Goal: Information Seeking & Learning: Learn about a topic

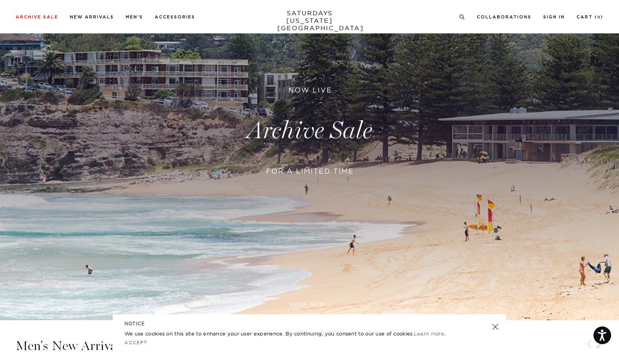
scroll to position [104, 0]
click at [494, 329] on link at bounding box center [495, 326] width 11 height 11
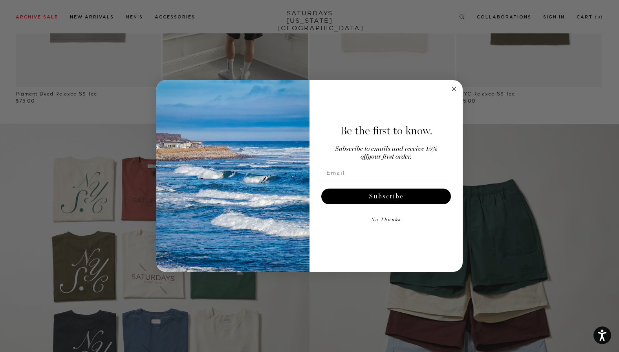
scroll to position [596, 0]
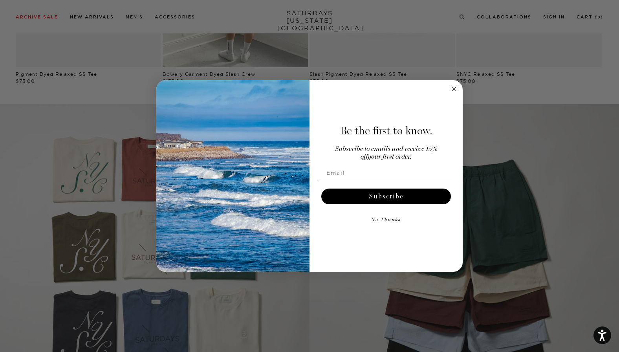
click at [449, 90] on icon "Close dialog" at bounding box center [453, 88] width 9 height 9
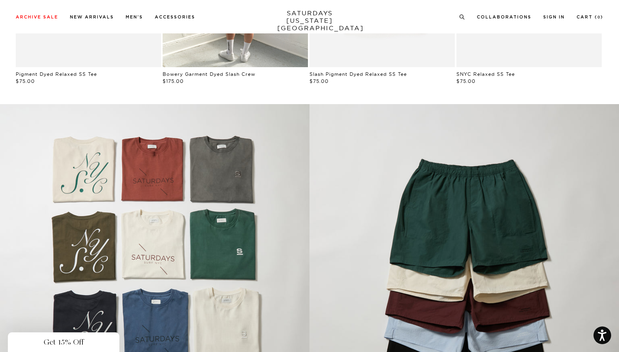
click at [453, 90] on div "Close dialog Be the first to know. Subscribe to emails and receive 15% off your…" at bounding box center [309, 176] width 306 height 192
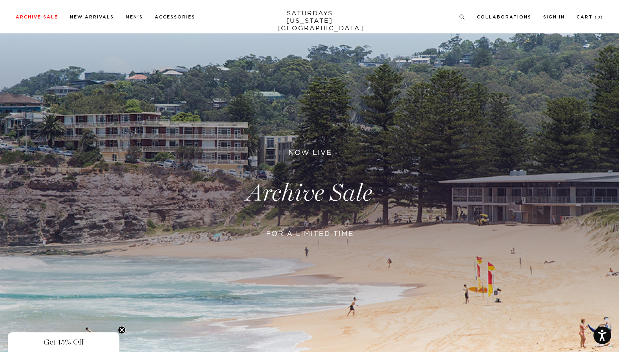
scroll to position [0, 0]
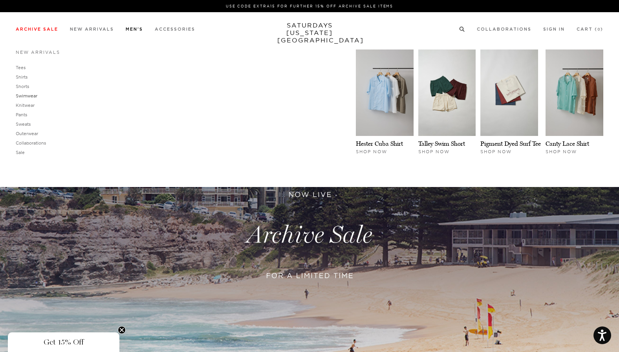
click at [27, 96] on link "Swimwear" at bounding box center [27, 95] width 22 height 5
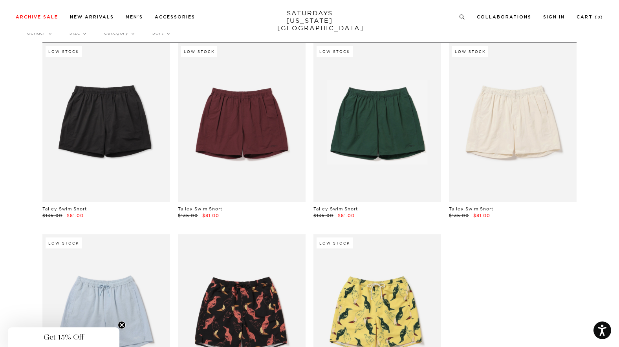
scroll to position [6, 0]
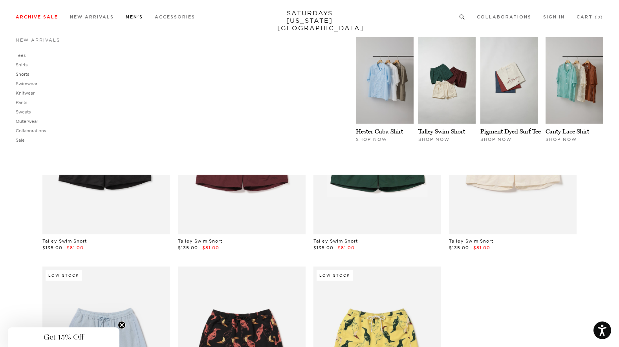
click at [27, 75] on link "Shorts" at bounding box center [22, 73] width 13 height 5
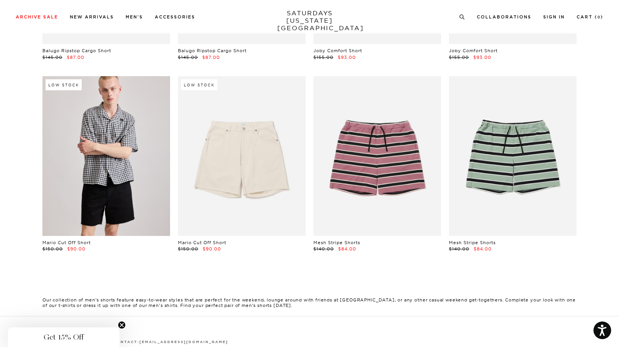
scroll to position [0, 2]
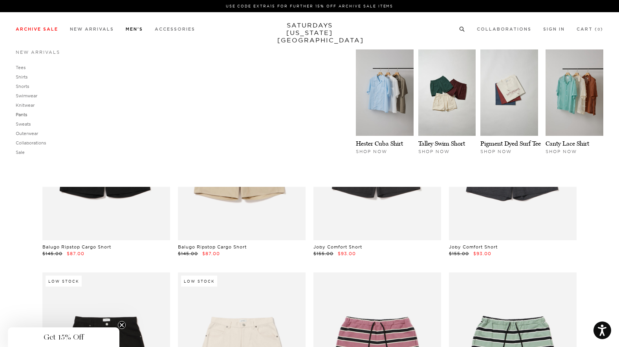
click at [26, 114] on link "Pants" at bounding box center [21, 114] width 11 height 5
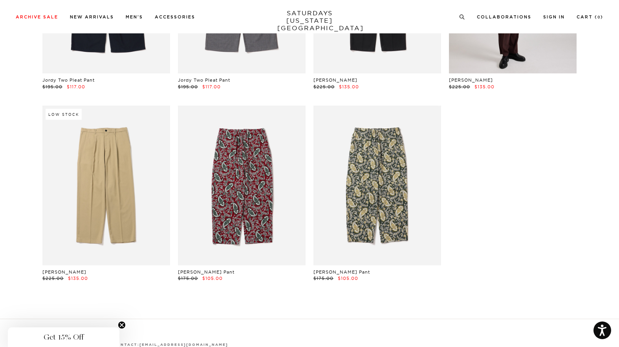
scroll to position [165, 4]
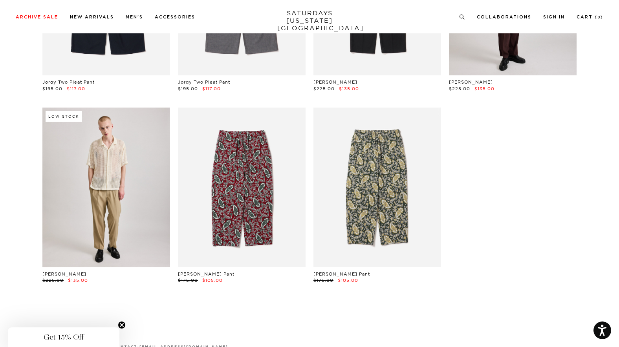
click at [121, 141] on link at bounding box center [106, 187] width 128 height 159
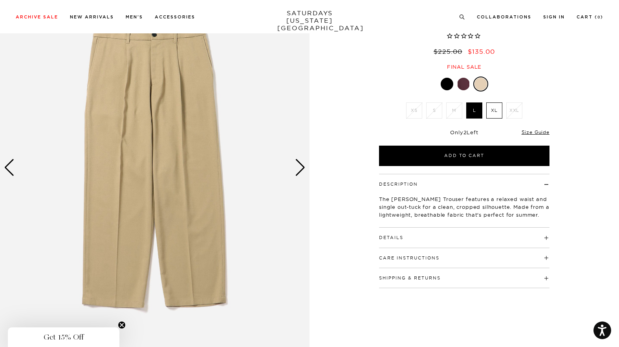
scroll to position [62, 0]
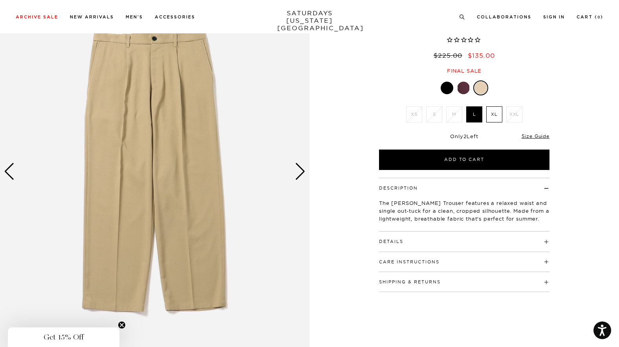
click at [303, 186] on img at bounding box center [154, 171] width 309 height 387
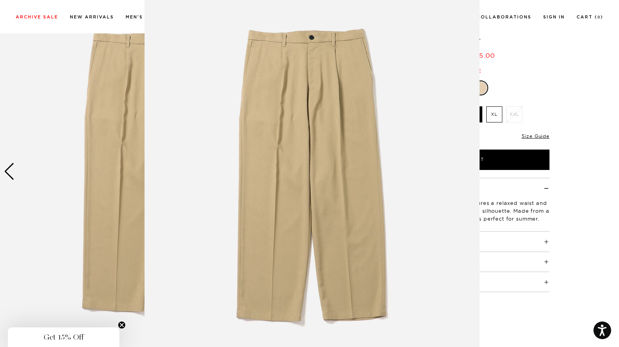
click at [303, 179] on img at bounding box center [312, 175] width 335 height 402
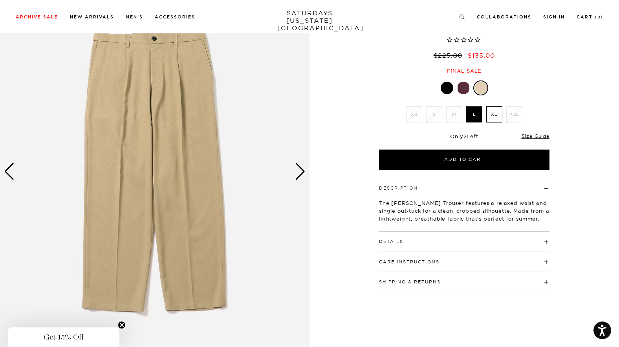
click at [298, 175] on div "Next slide" at bounding box center [300, 171] width 11 height 17
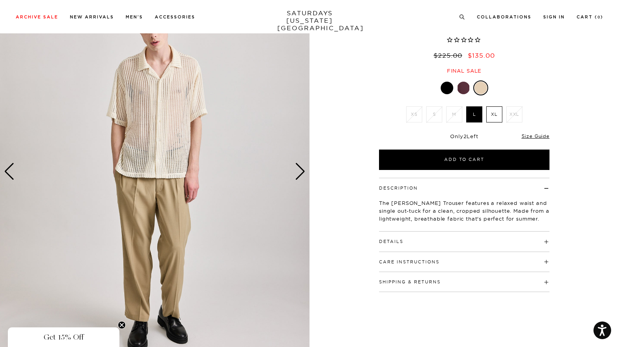
click at [298, 175] on div "Next slide" at bounding box center [300, 171] width 11 height 17
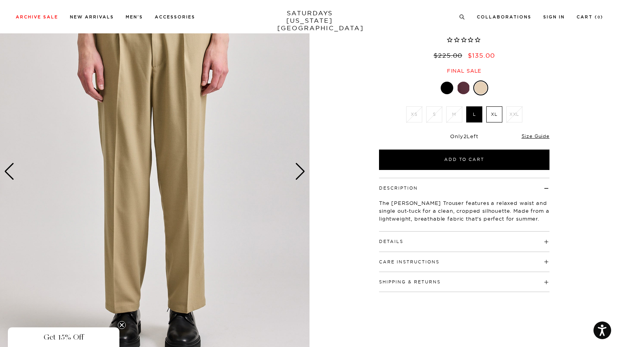
click at [298, 175] on div "Next slide" at bounding box center [300, 171] width 11 height 17
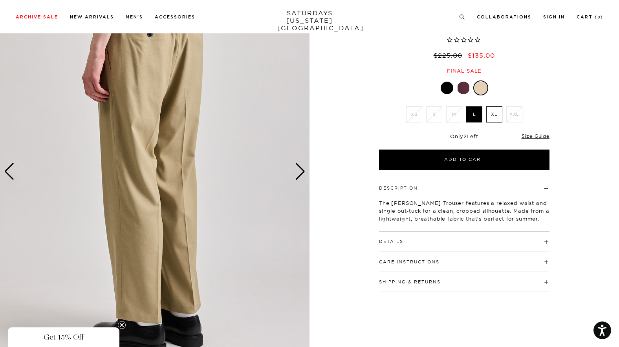
click at [298, 175] on div "Next slide" at bounding box center [300, 171] width 11 height 17
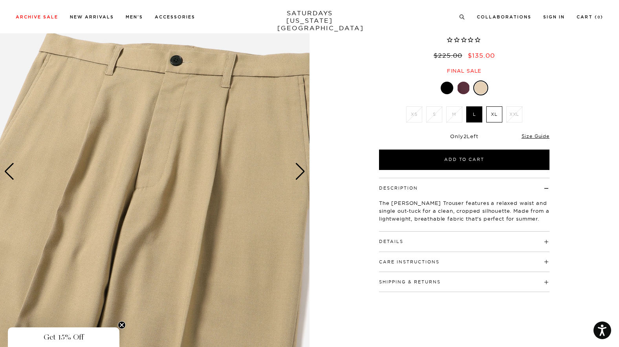
click at [298, 175] on div "Next slide" at bounding box center [300, 171] width 11 height 17
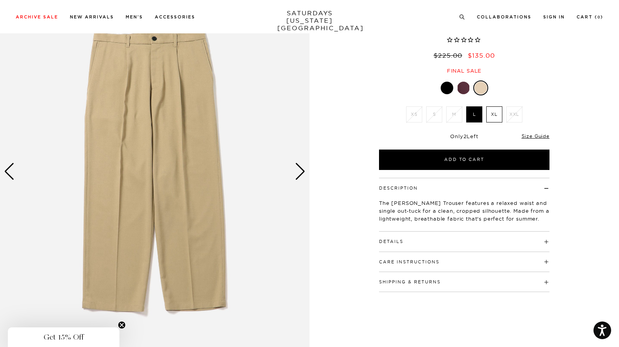
click at [298, 175] on div "Next slide" at bounding box center [300, 171] width 11 height 17
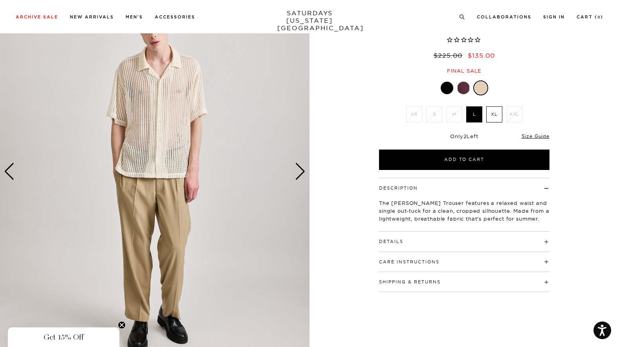
click at [298, 175] on div "Next slide" at bounding box center [300, 171] width 11 height 17
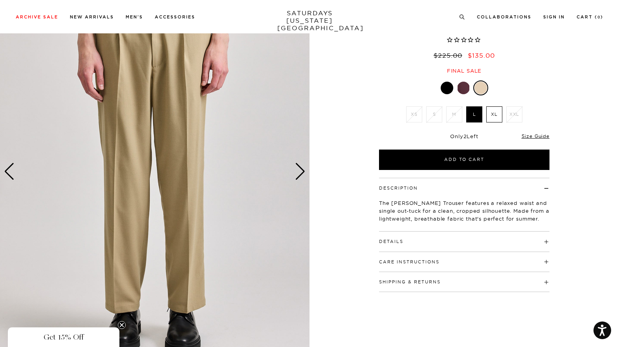
click at [298, 175] on div "Next slide" at bounding box center [300, 171] width 11 height 17
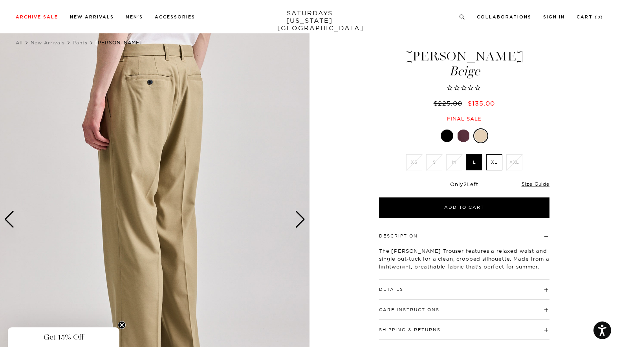
scroll to position [15, 0]
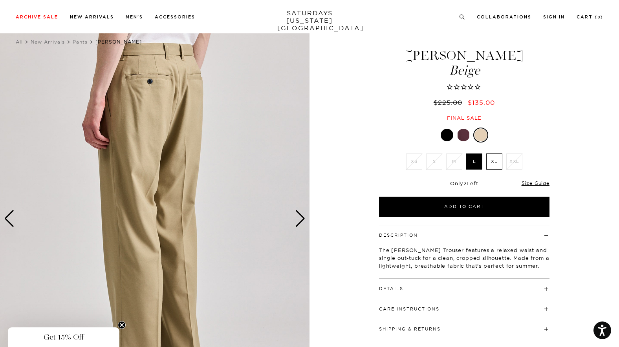
click at [299, 221] on div "Next slide" at bounding box center [300, 218] width 11 height 17
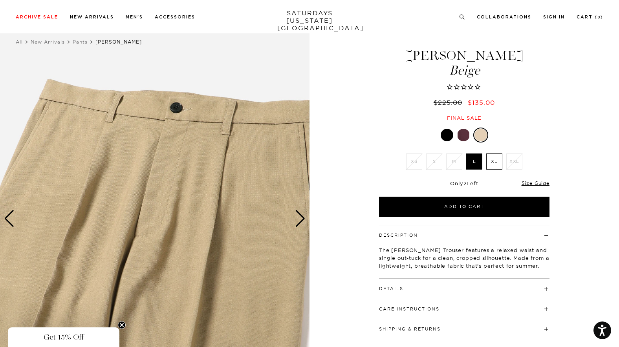
click at [299, 221] on div "Next slide" at bounding box center [300, 218] width 11 height 17
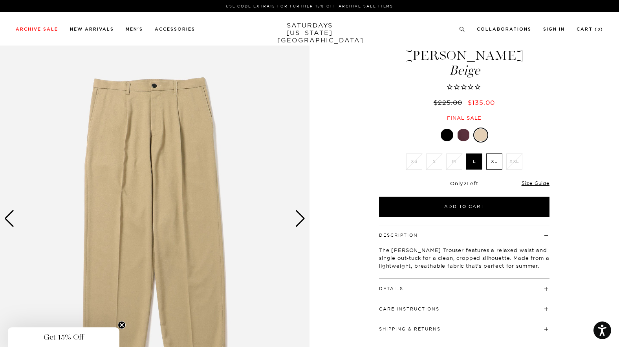
scroll to position [0, 0]
